Goal: Transaction & Acquisition: Obtain resource

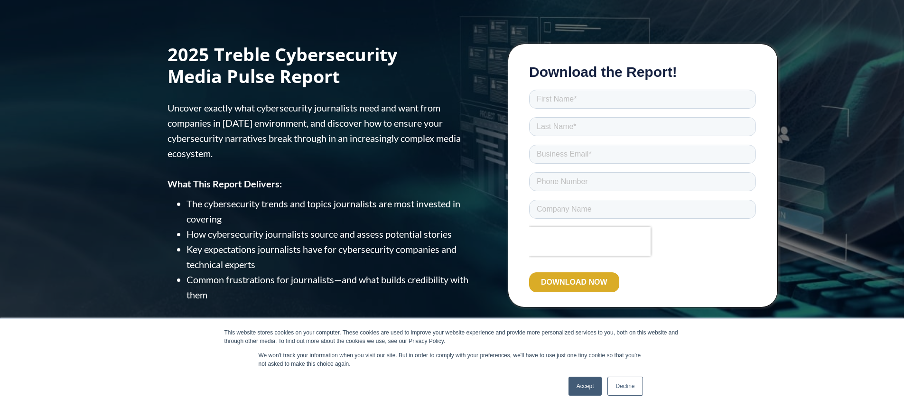
scroll to position [53, 0]
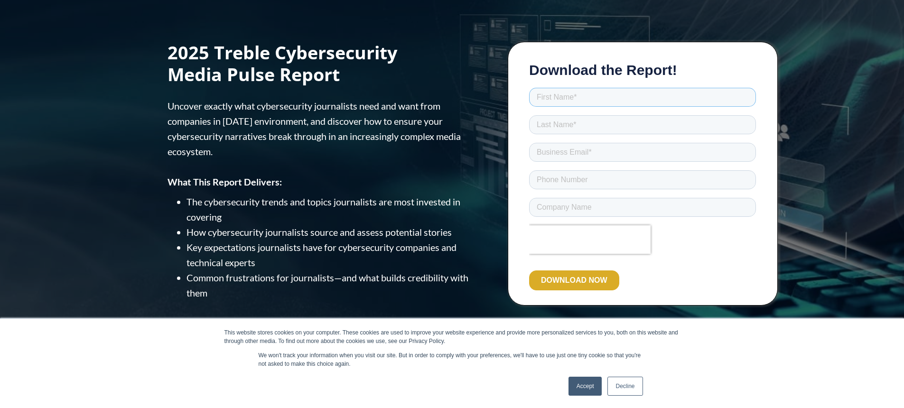
click at [636, 99] on input "text" at bounding box center [642, 97] width 227 height 19
type input "Yuval"
type input "Maoz"
type input "[EMAIL_ADDRESS][DOMAIN_NAME]"
click at [577, 207] on input "text" at bounding box center [642, 207] width 227 height 19
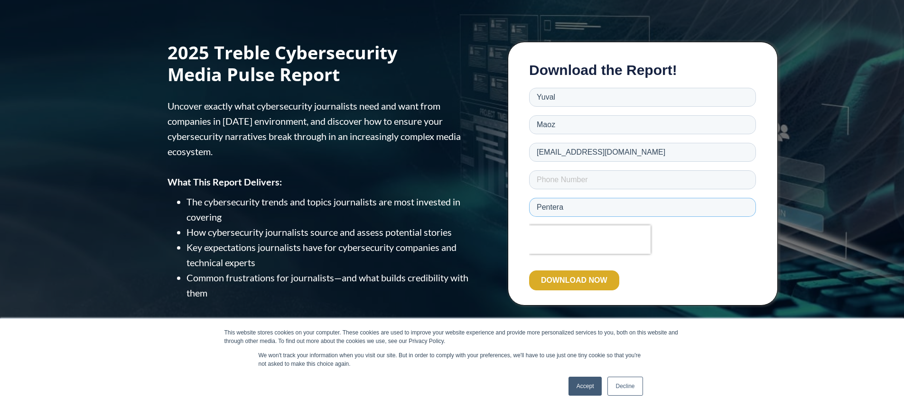
type input "Pentera"
click at [573, 279] on input "DOWNLOAD NOW" at bounding box center [574, 280] width 90 height 20
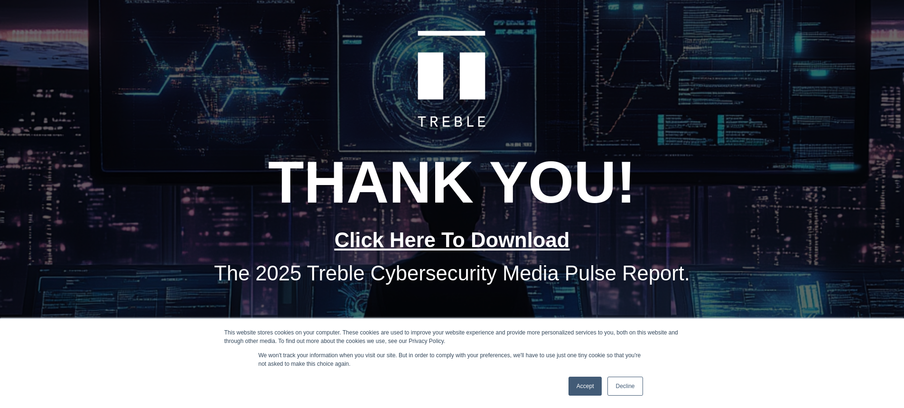
click at [538, 249] on link "Click Here To Download" at bounding box center [452, 240] width 235 height 23
